Goal: Complete application form: Complete application form

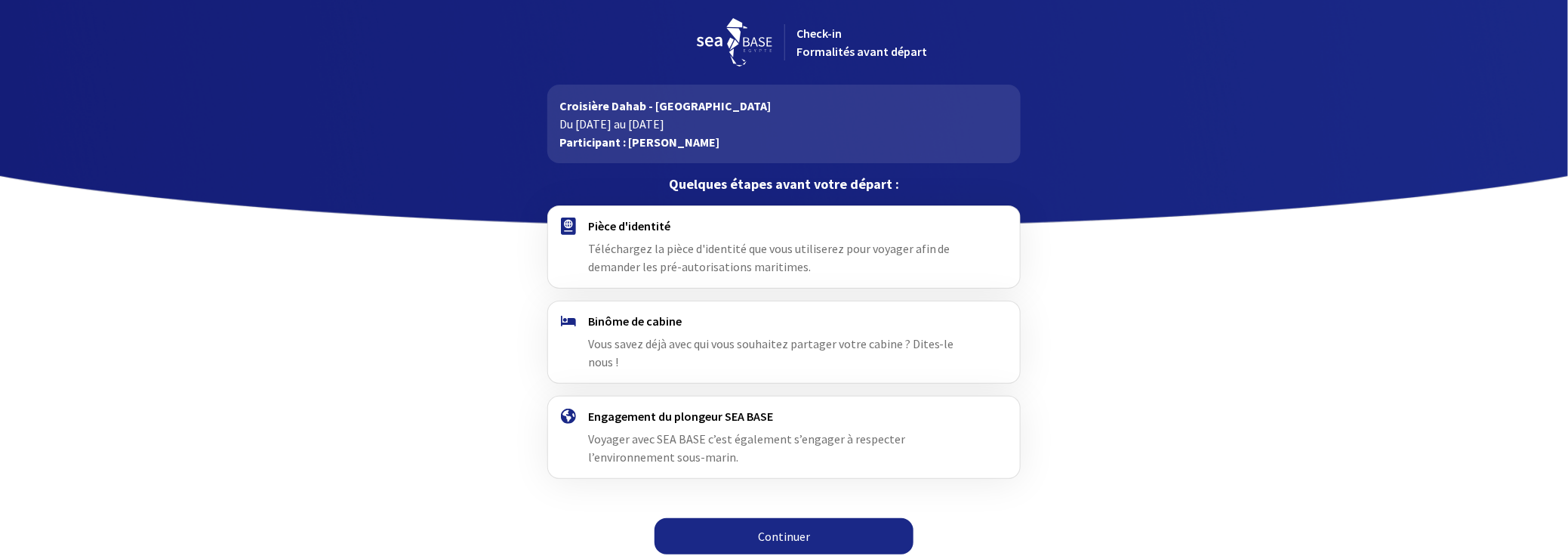
click at [783, 522] on link "Continuer" at bounding box center [783, 536] width 259 height 36
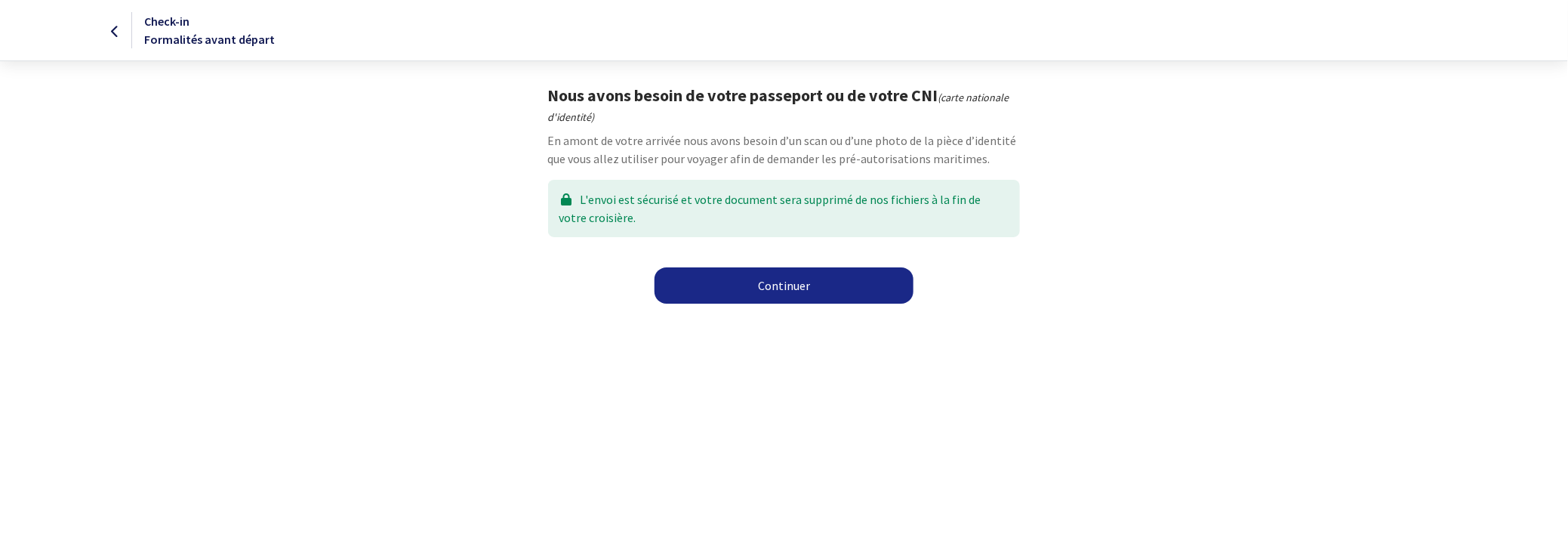
click at [776, 286] on link "Continuer" at bounding box center [783, 285] width 259 height 36
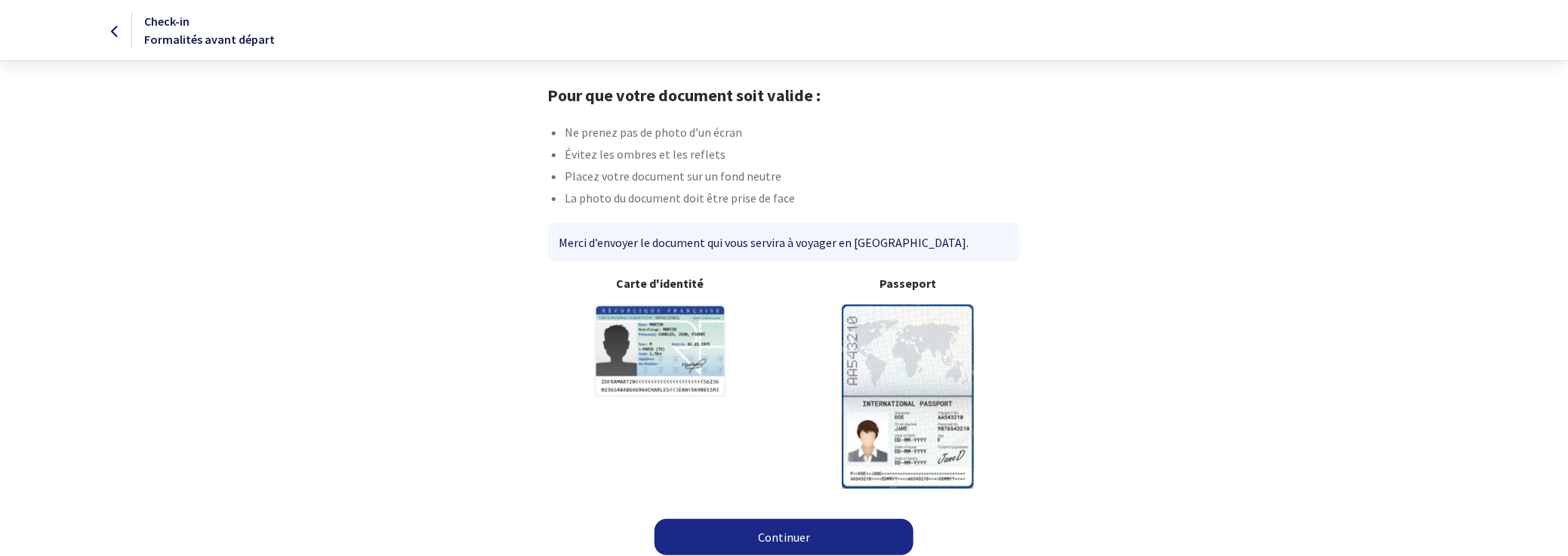
click at [776, 370] on div "Carte d'identité" at bounding box center [660, 380] width 249 height 213
click at [677, 346] on img at bounding box center [659, 350] width 132 height 93
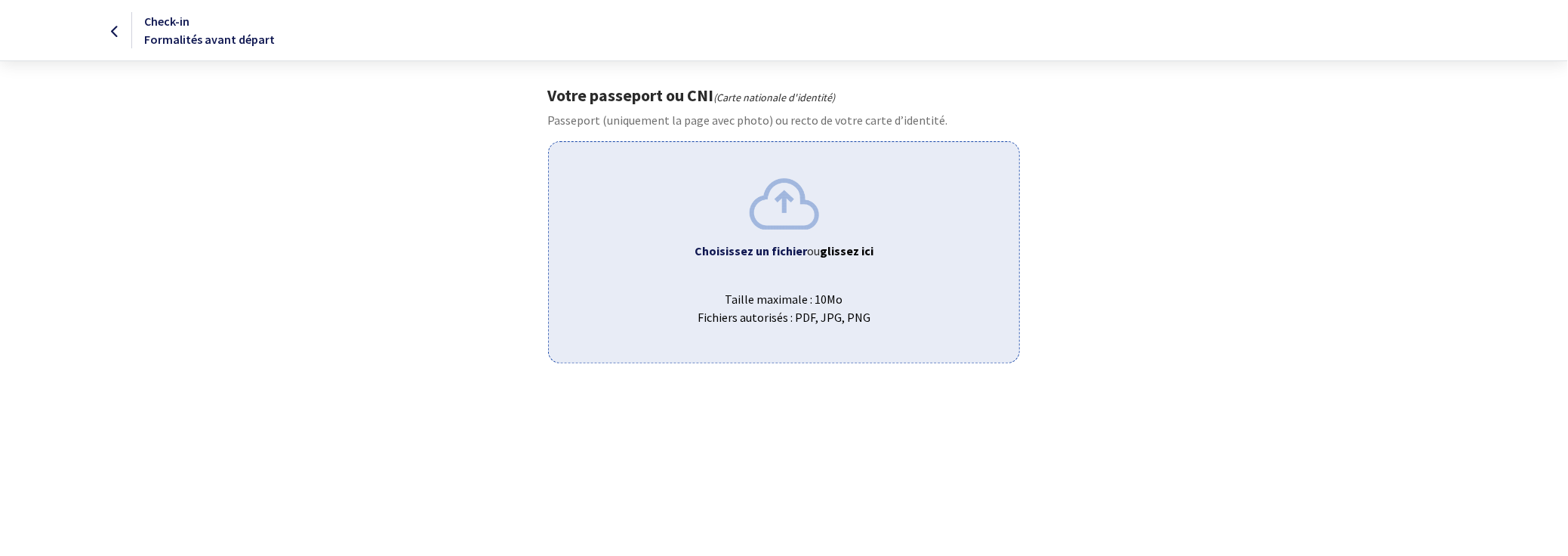
click at [787, 245] on b "Choisissez un fichier" at bounding box center [750, 250] width 113 height 15
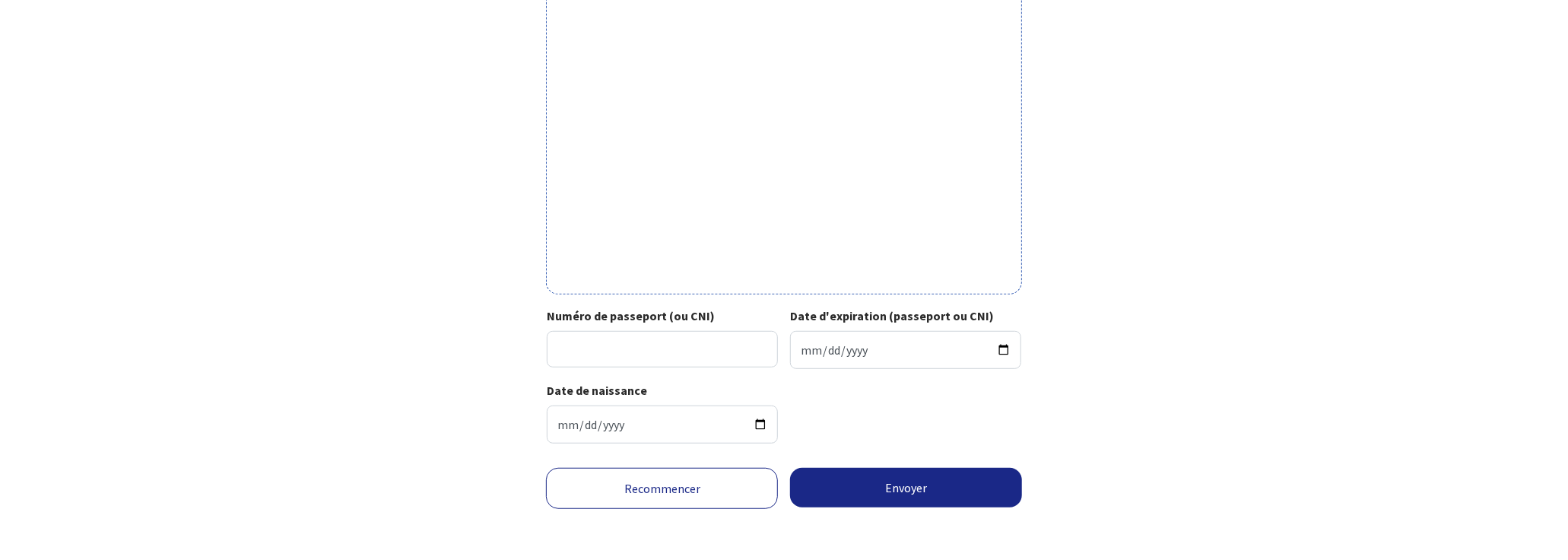
scroll to position [463, 0]
click at [830, 345] on input "Date d'expiration (passeport ou CNI)" at bounding box center [905, 349] width 231 height 38
drag, startPoint x: 807, startPoint y: 348, endPoint x: 797, endPoint y: 349, distance: 10.0
click at [797, 349] on input "Date d'expiration (passeport ou CNI)" at bounding box center [905, 349] width 231 height 38
click at [802, 348] on input "Date d'expiration (passeport ou CNI)" at bounding box center [905, 349] width 231 height 38
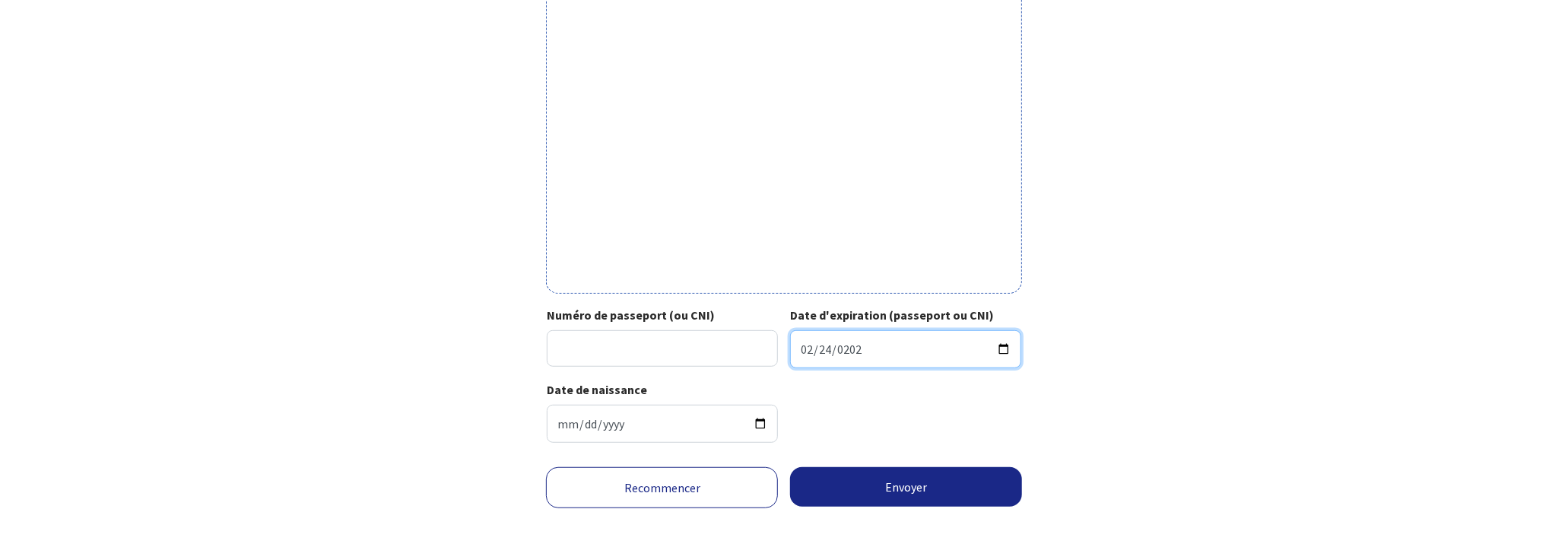
type input "2029-02-24"
click at [590, 351] on input "Numéro de passeport (ou CNI)" at bounding box center [662, 348] width 231 height 36
click at [621, 347] on input "Numéro de passeport (ou CNI)" at bounding box center [662, 348] width 231 height 36
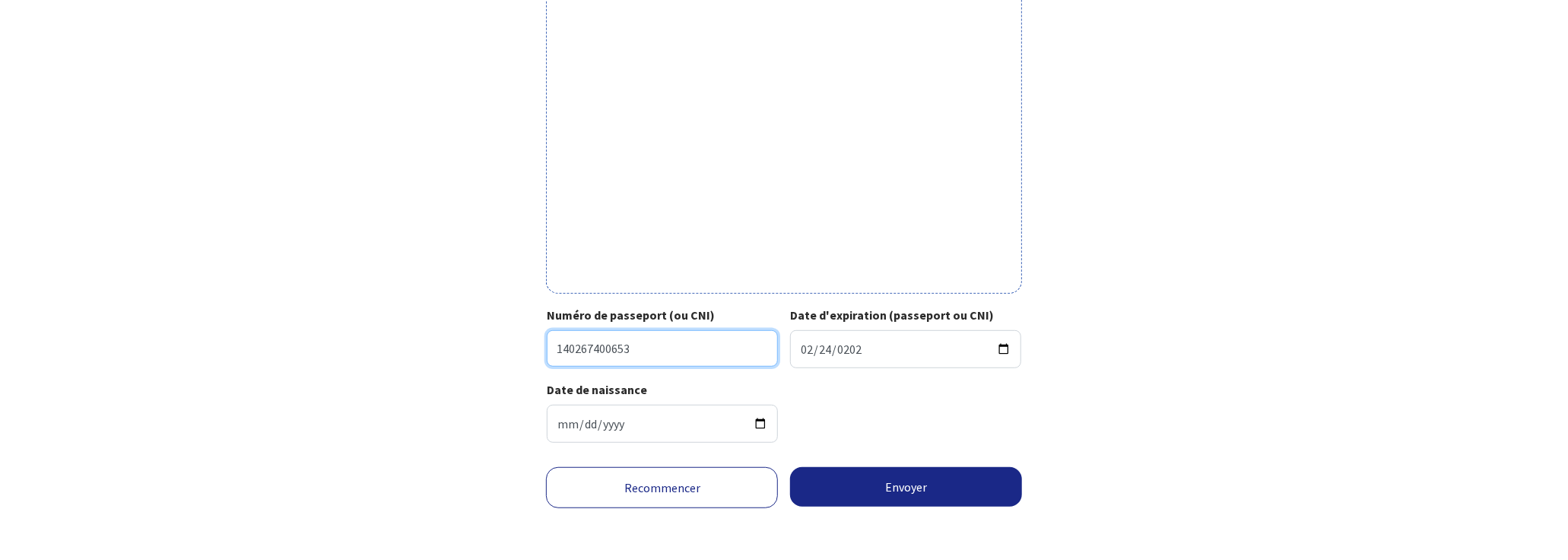
type input "140267400653"
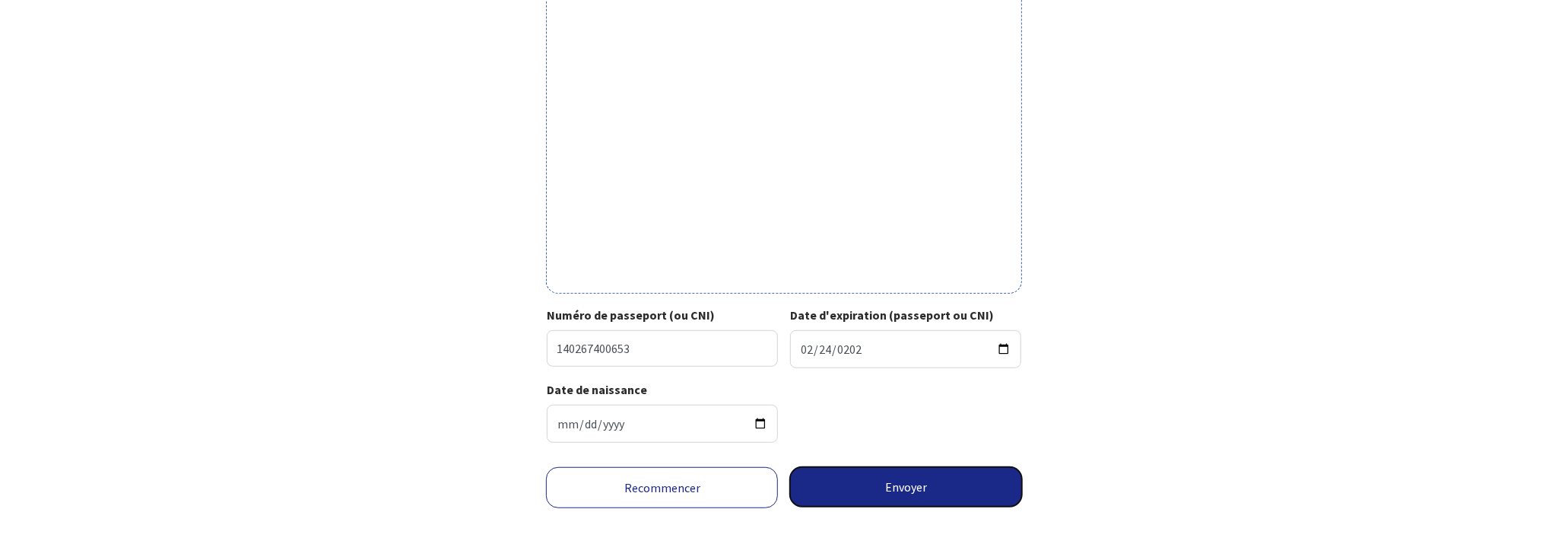
click at [900, 479] on button "Envoyer" at bounding box center [906, 487] width 232 height 40
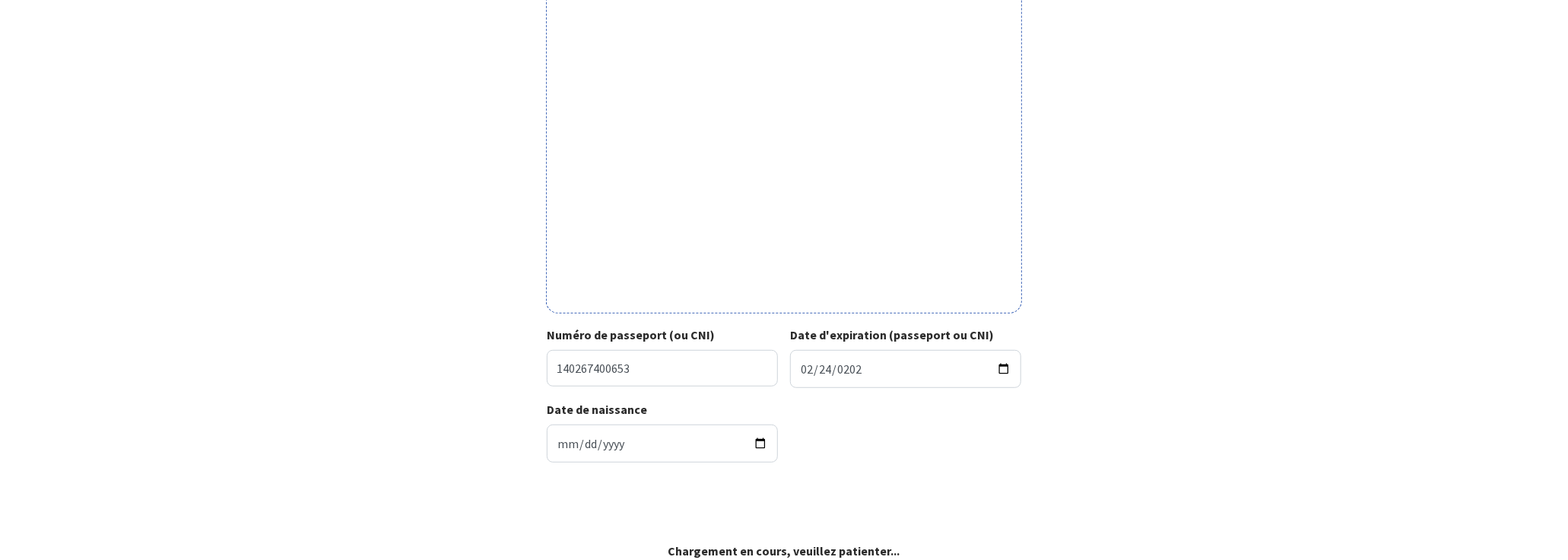
scroll to position [441, 0]
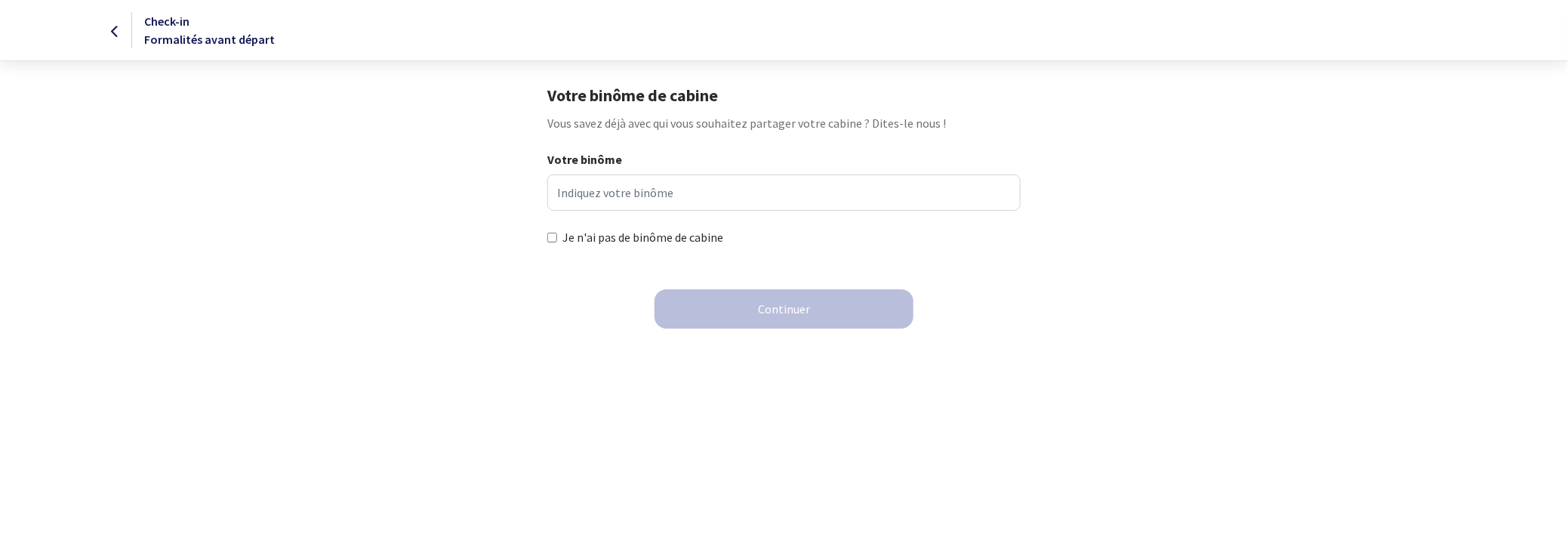
click at [556, 238] on input "Je n'ai pas de binôme de cabine" at bounding box center [552, 237] width 9 height 9
checkbox input "true"
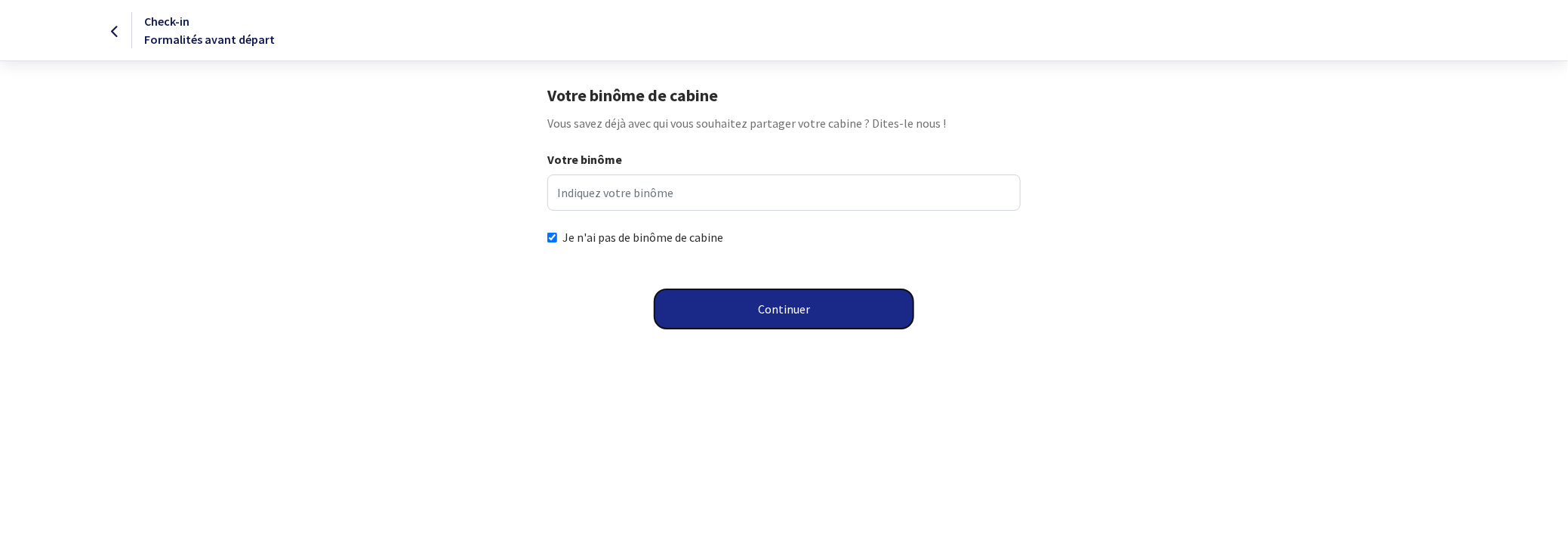
click at [806, 309] on button "Continuer" at bounding box center [783, 309] width 259 height 40
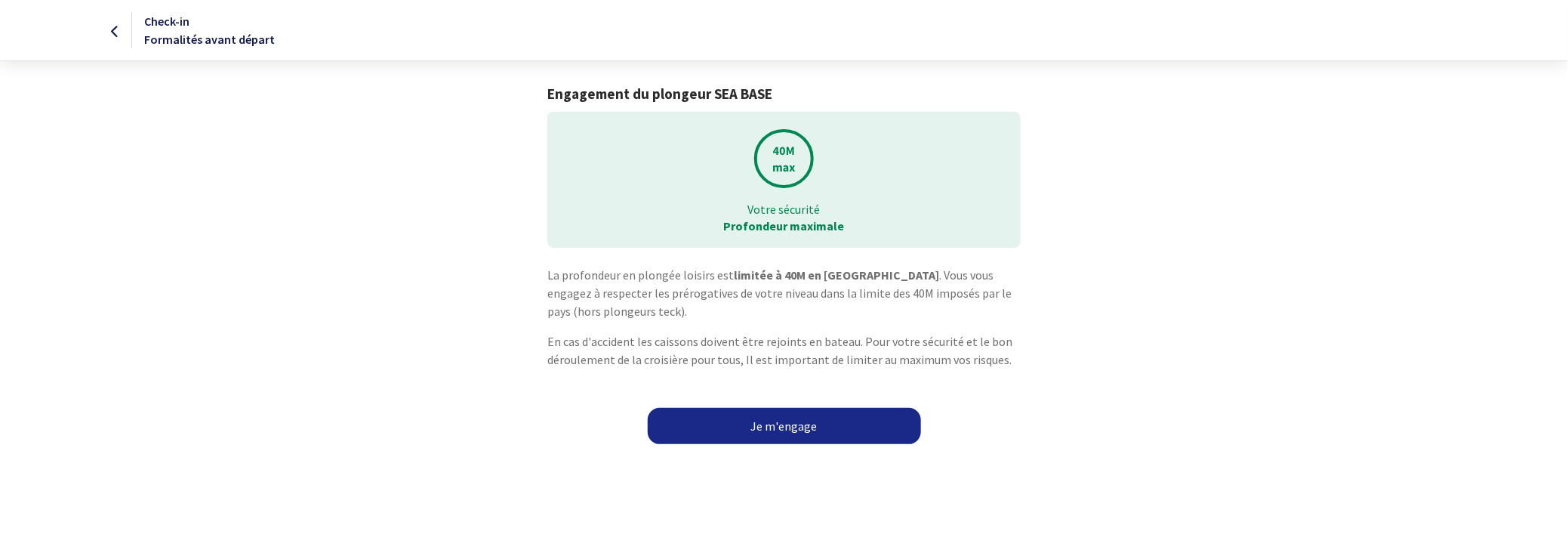
click at [811, 424] on link "Je m'engage" at bounding box center [784, 426] width 273 height 36
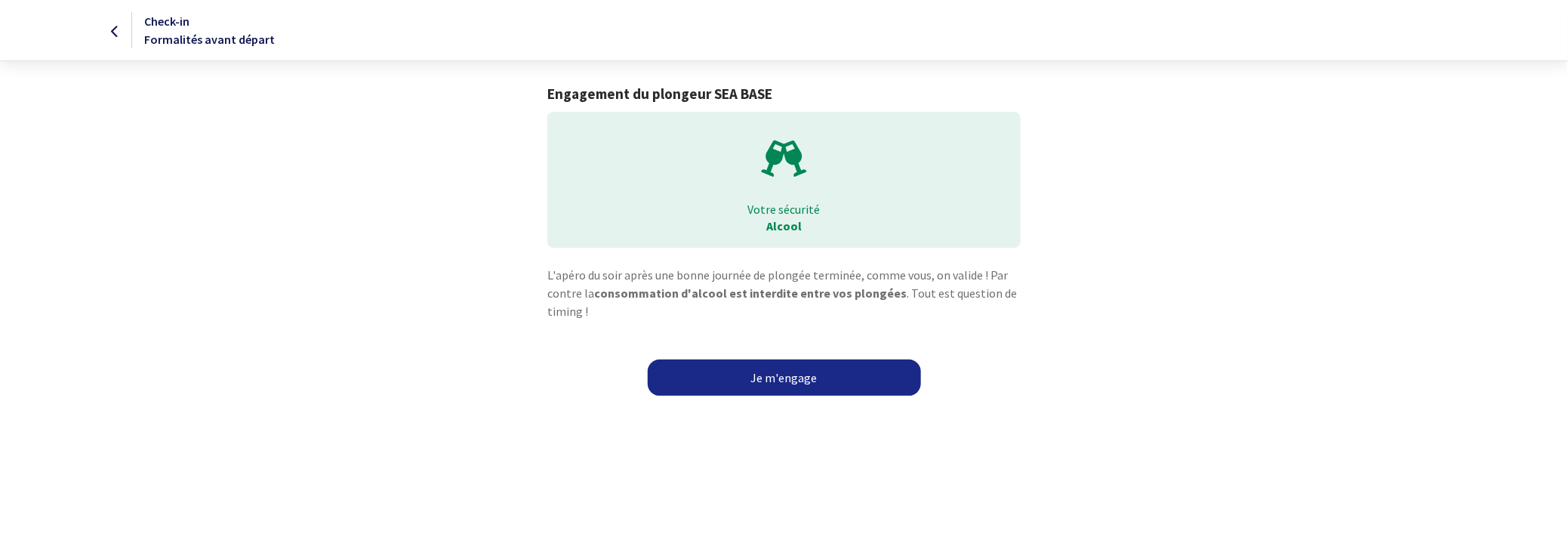
click at [793, 380] on link "Je m'engage" at bounding box center [784, 377] width 273 height 36
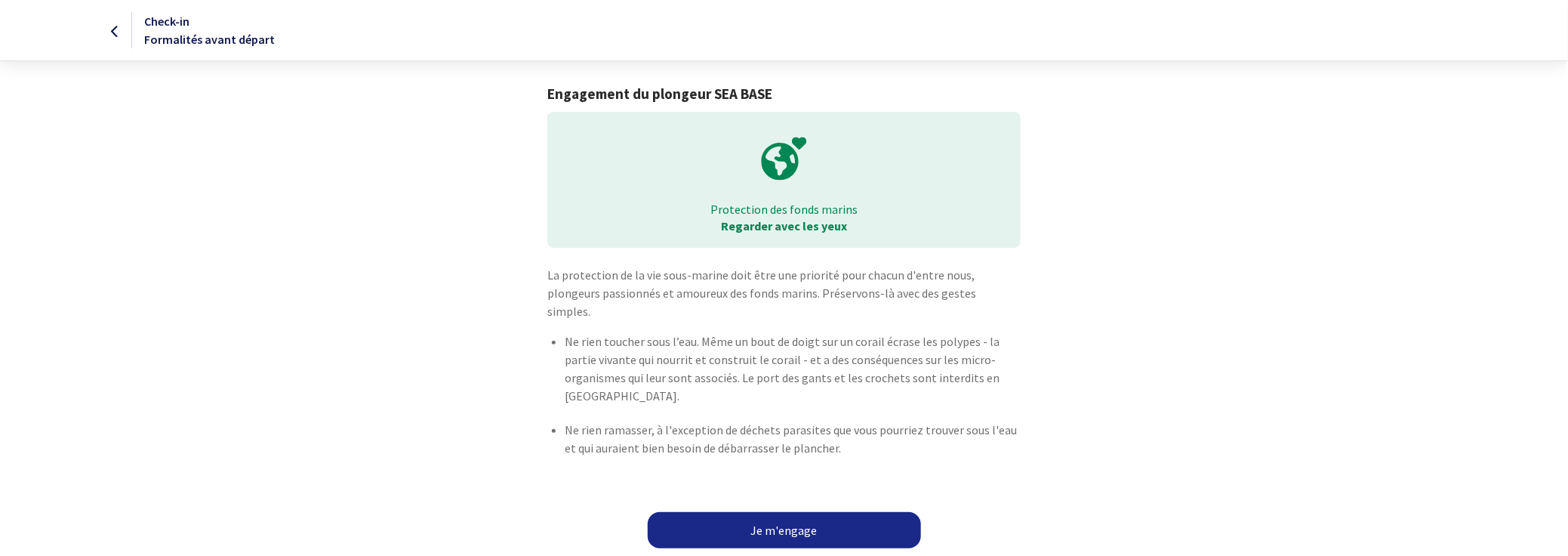
click at [789, 513] on link "Je m'engage" at bounding box center [784, 530] width 273 height 36
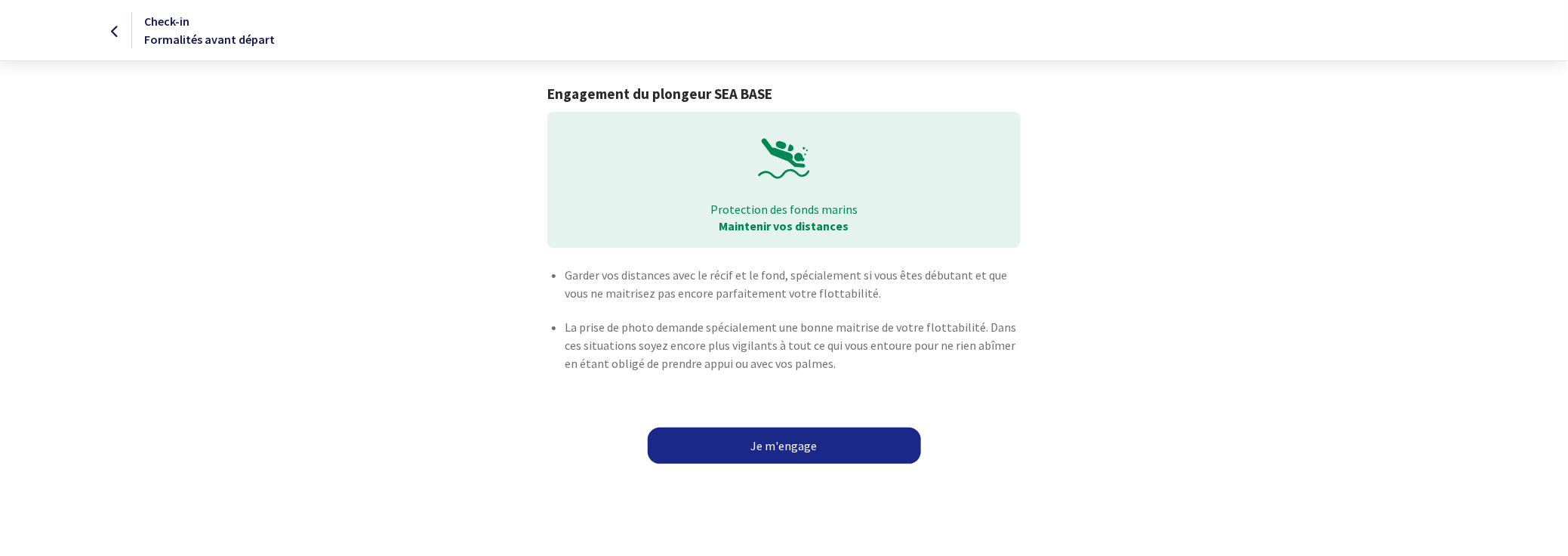
click at [800, 454] on link "Je m'engage" at bounding box center [784, 445] width 273 height 36
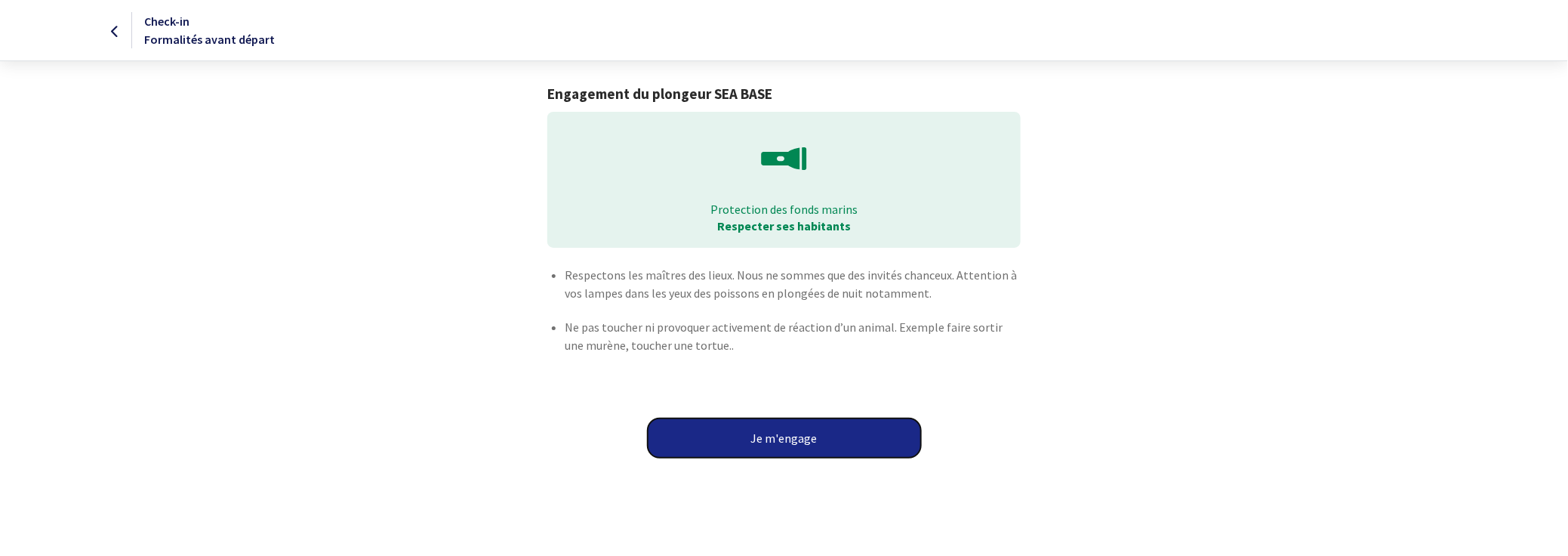
click at [813, 424] on button "Je m'engage" at bounding box center [784, 438] width 273 height 40
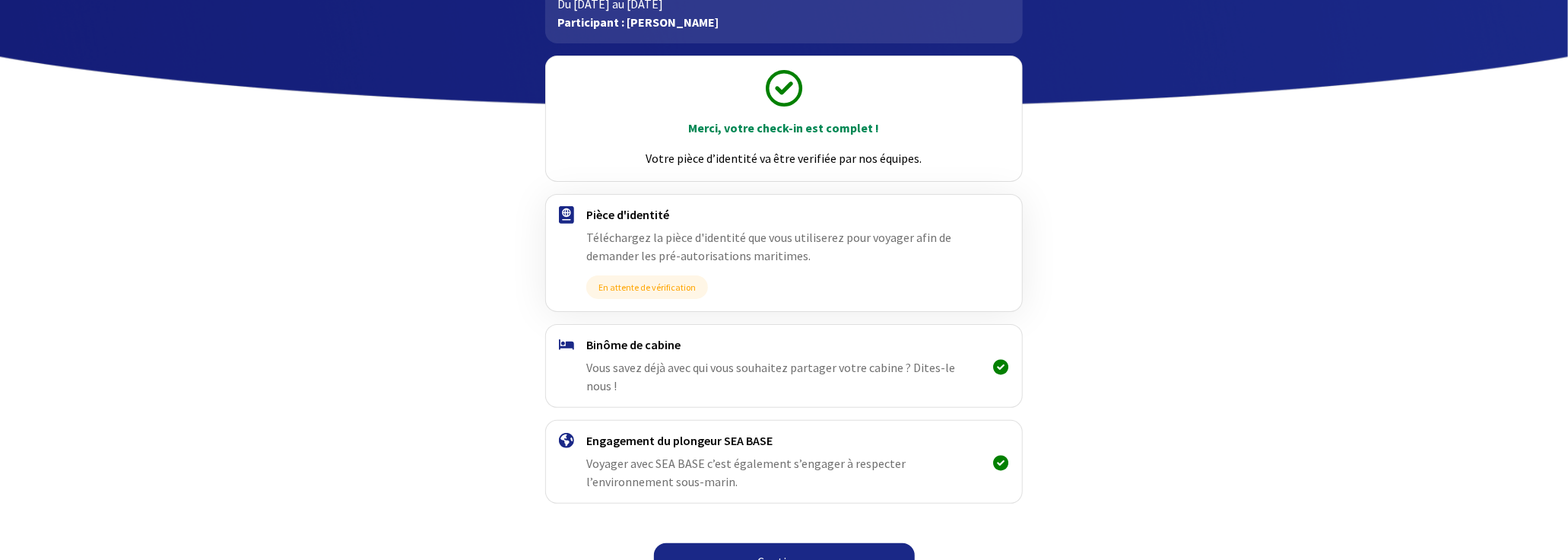
scroll to position [128, 0]
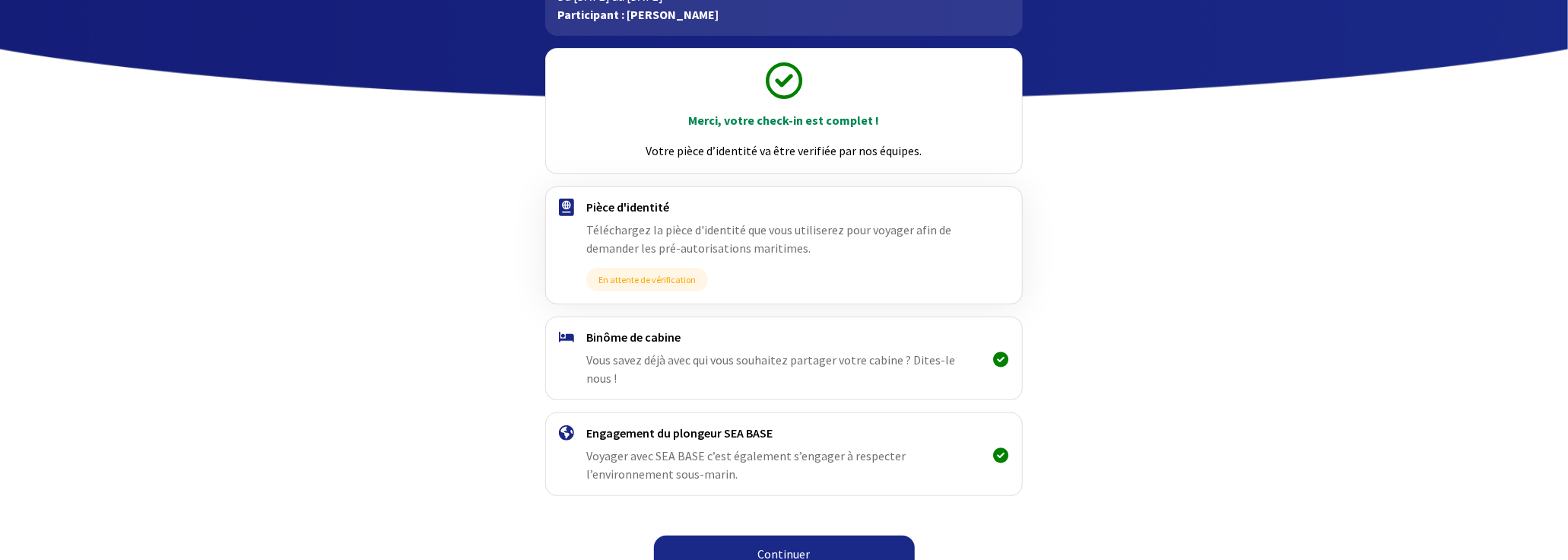
click at [792, 535] on link "Continuer" at bounding box center [784, 553] width 261 height 36
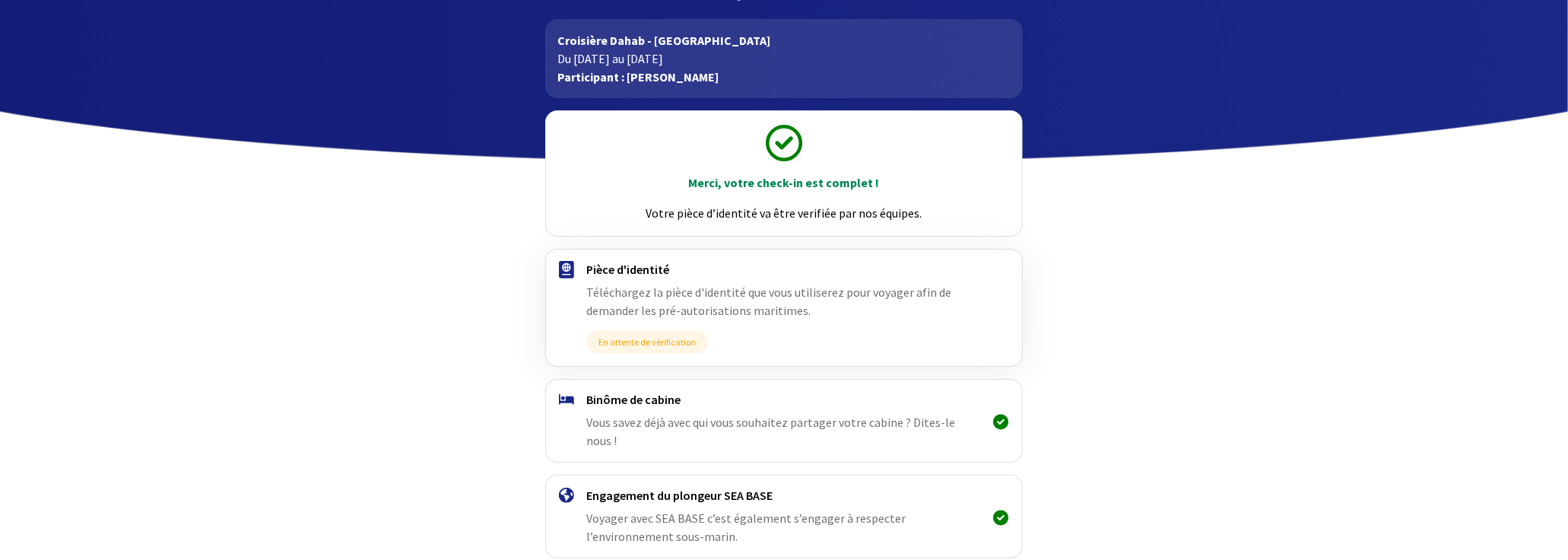
scroll to position [128, 0]
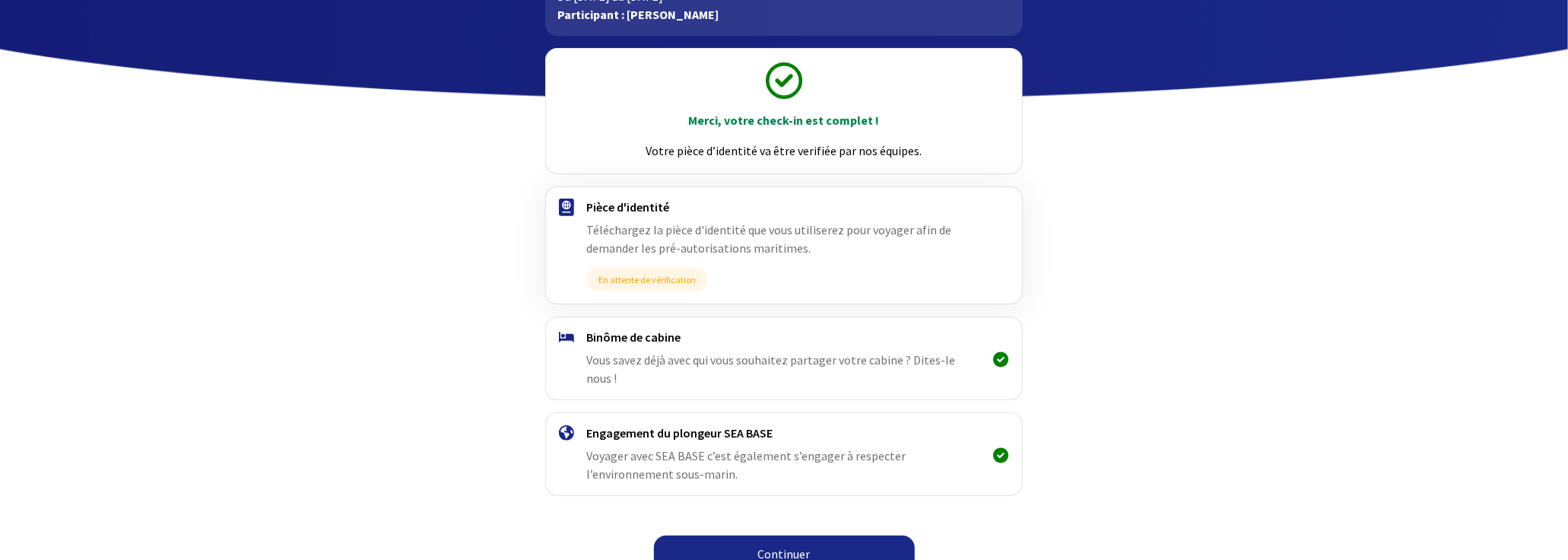
click at [793, 535] on link "Continuer" at bounding box center [784, 553] width 261 height 36
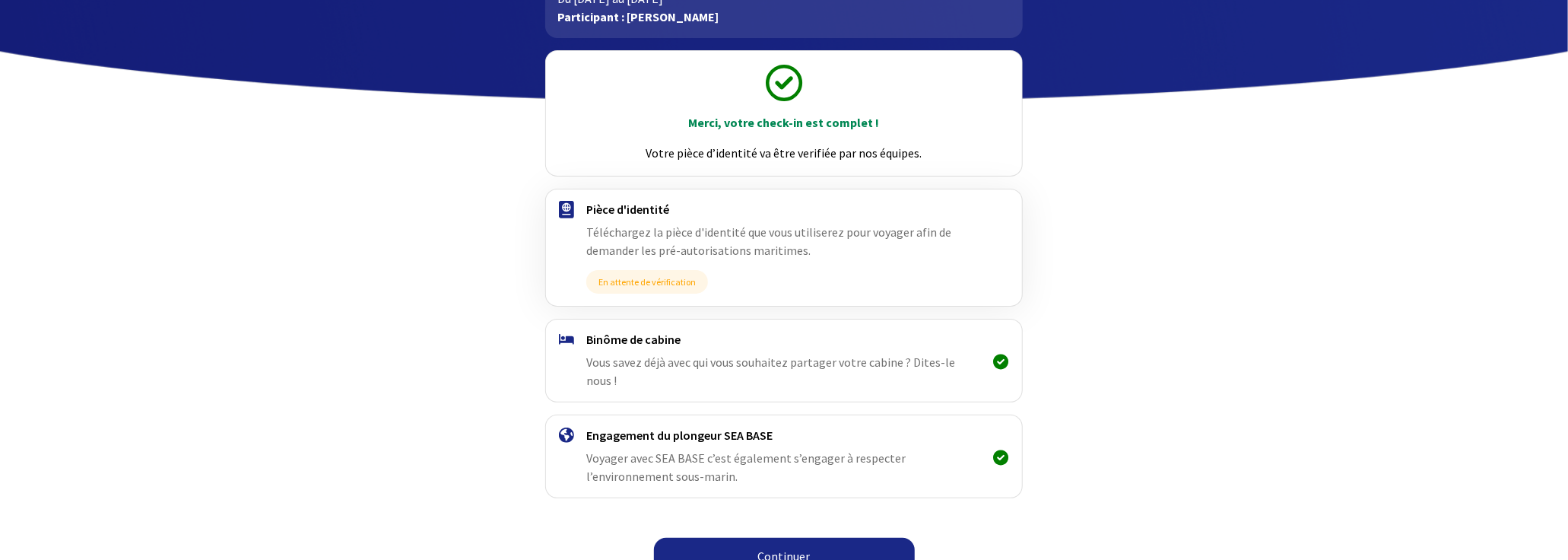
scroll to position [128, 0]
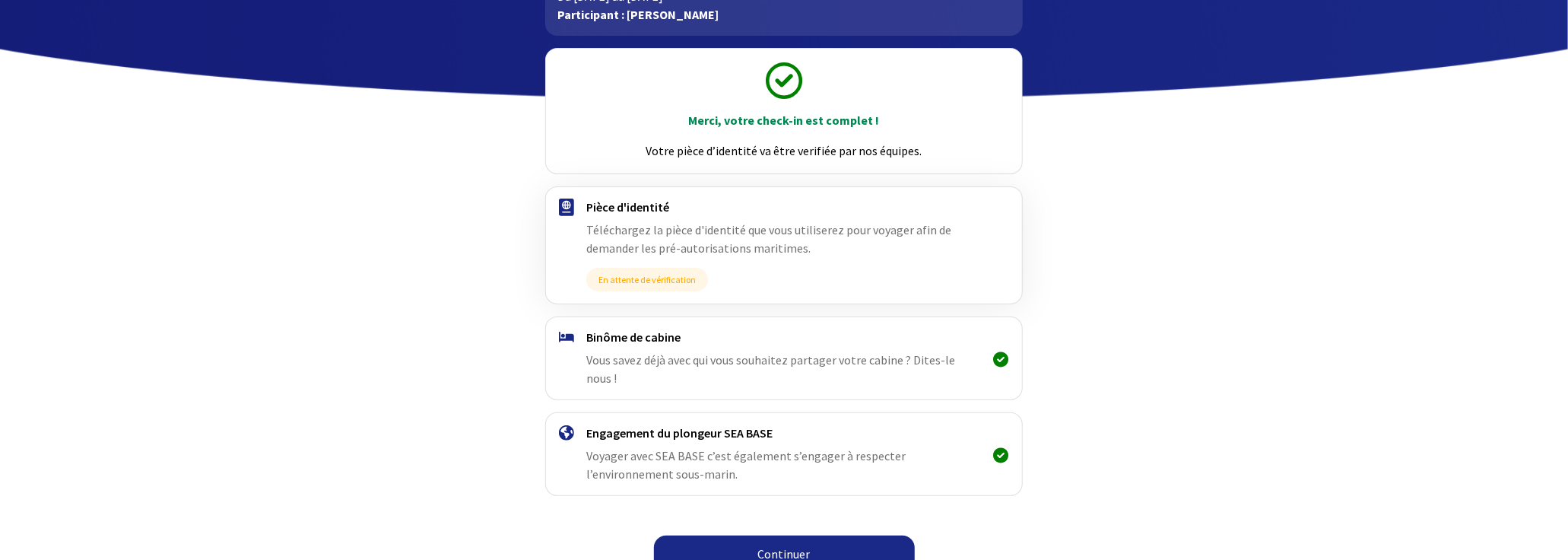
click at [792, 535] on link "Continuer" at bounding box center [784, 553] width 261 height 36
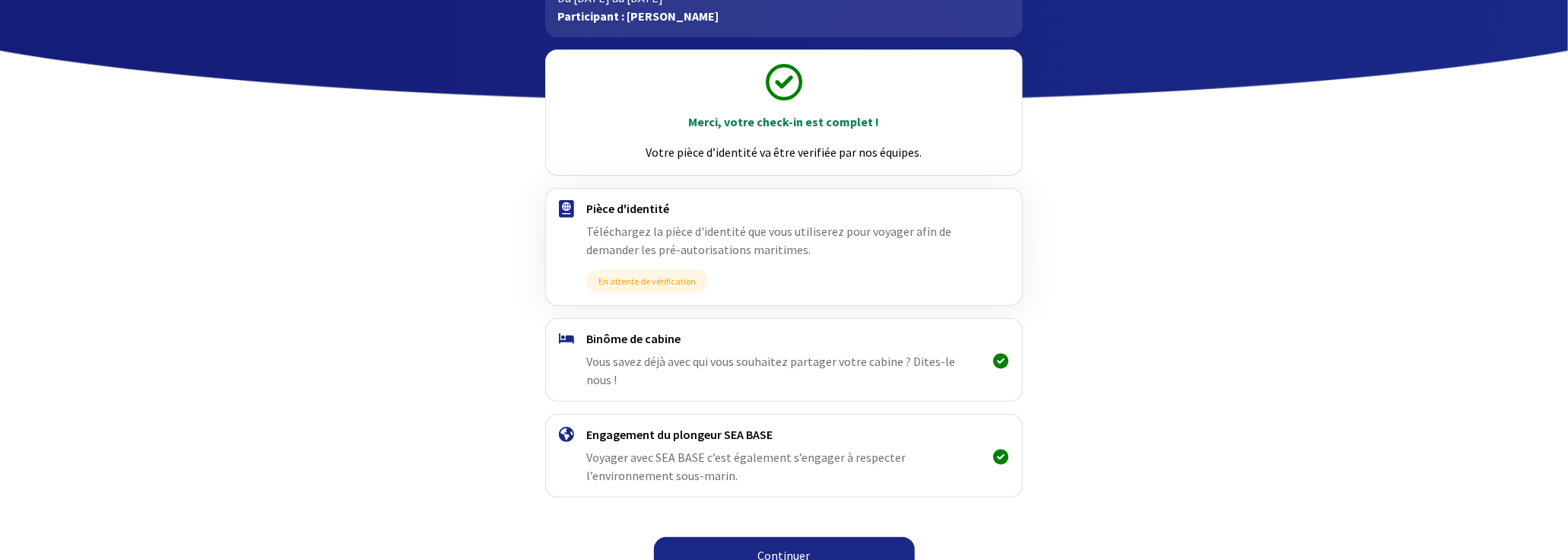
scroll to position [128, 0]
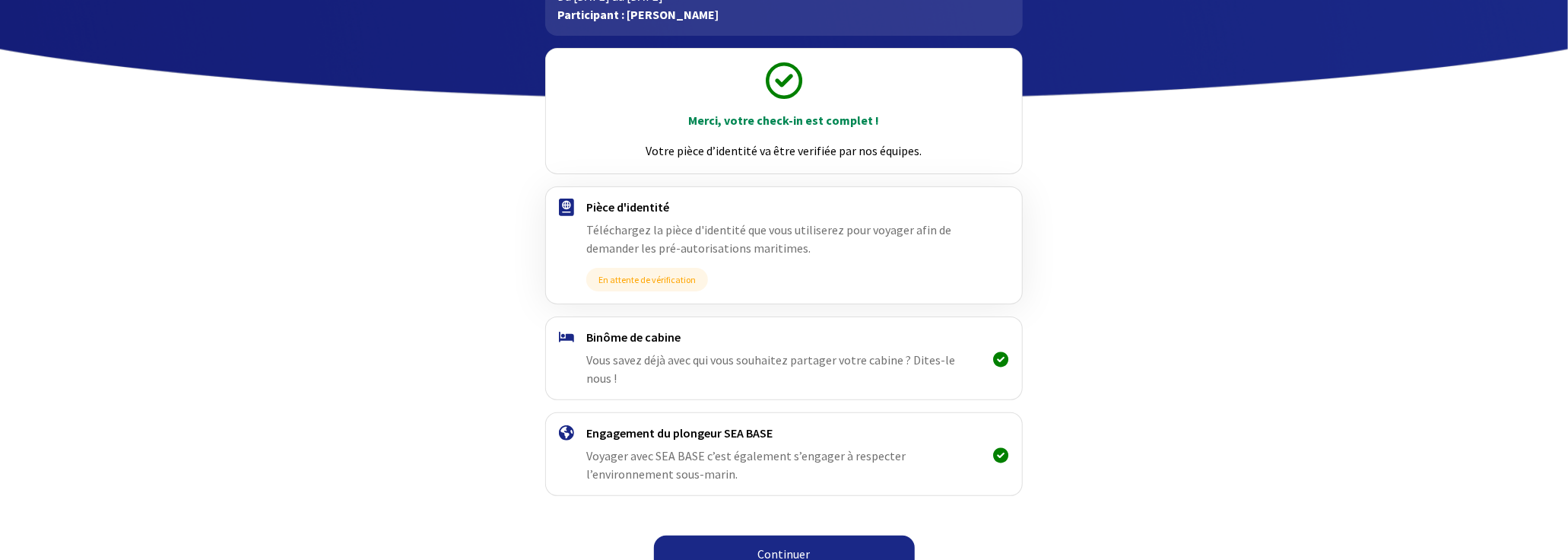
click at [801, 535] on link "Continuer" at bounding box center [784, 553] width 261 height 36
